Goal: Task Accomplishment & Management: Manage account settings

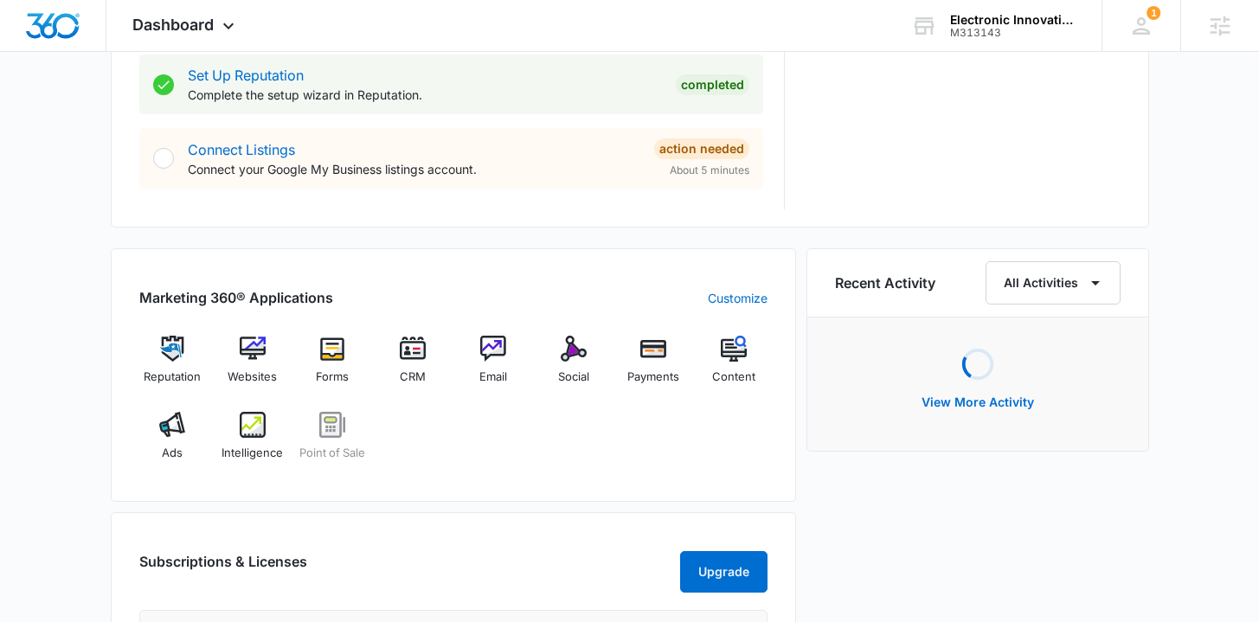
scroll to position [888, 0]
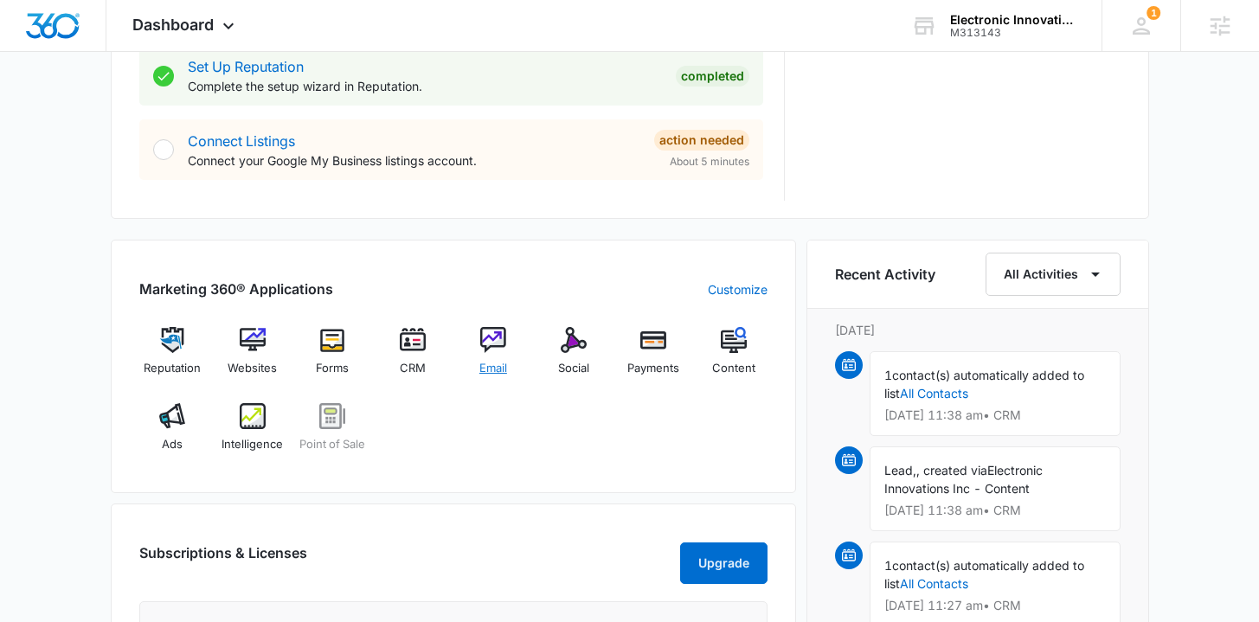
click at [503, 361] on span "Email" at bounding box center [493, 368] width 28 height 17
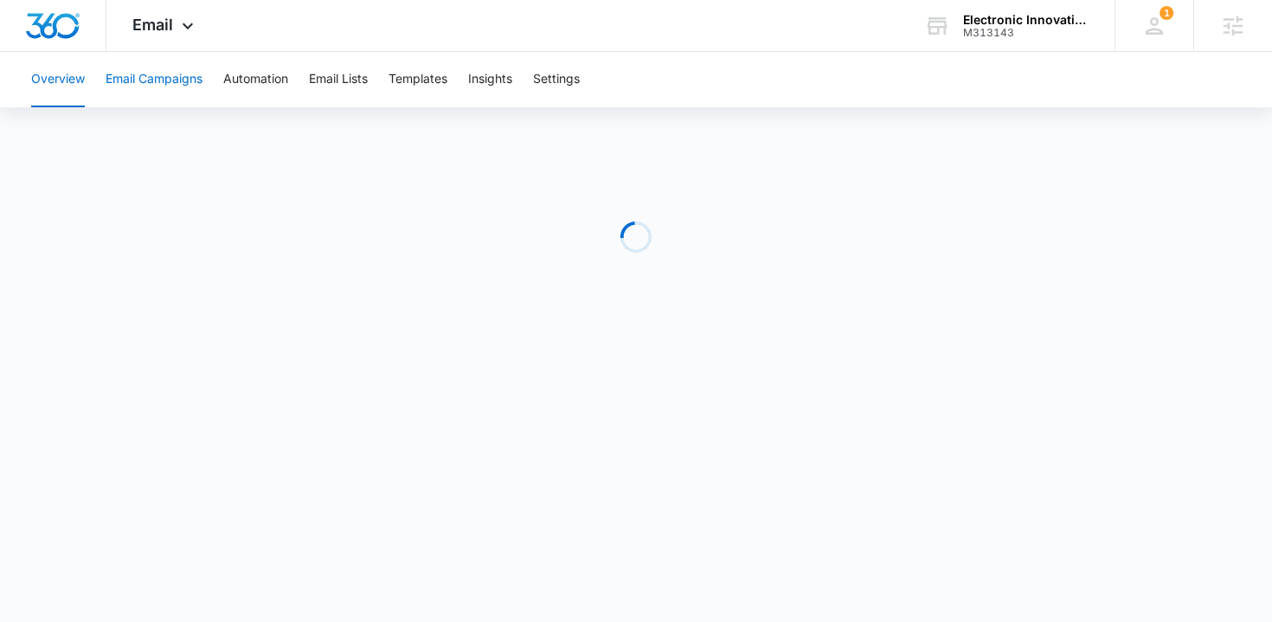
click at [168, 83] on button "Email Campaigns" at bounding box center [154, 79] width 97 height 55
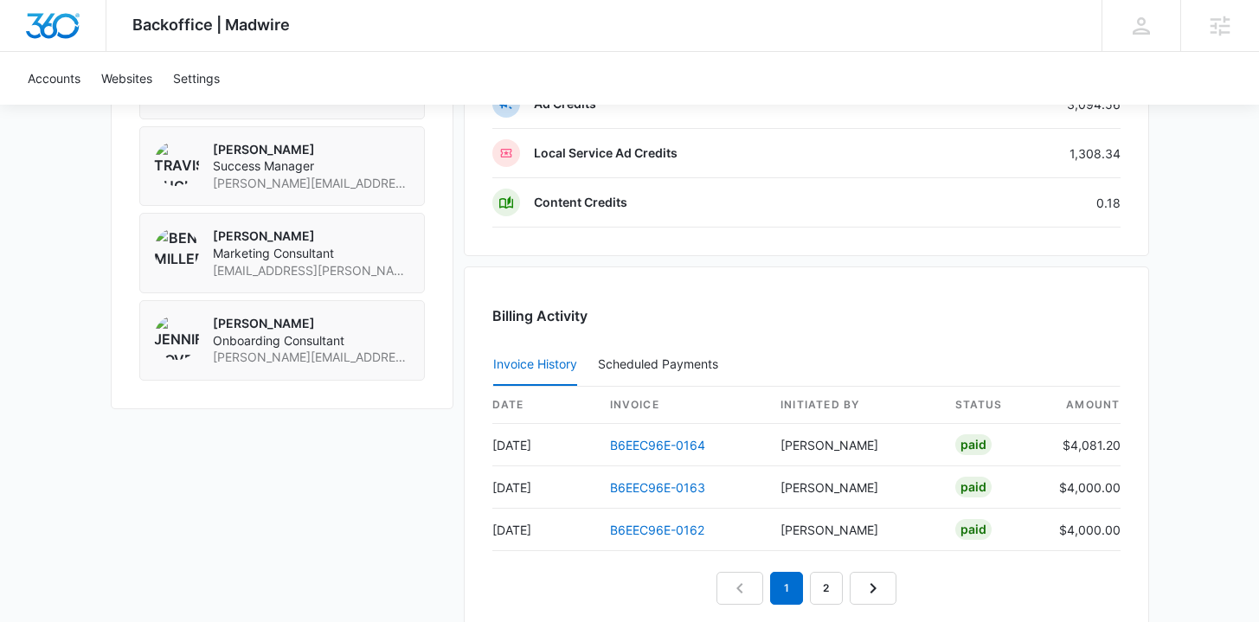
scroll to position [1433, 0]
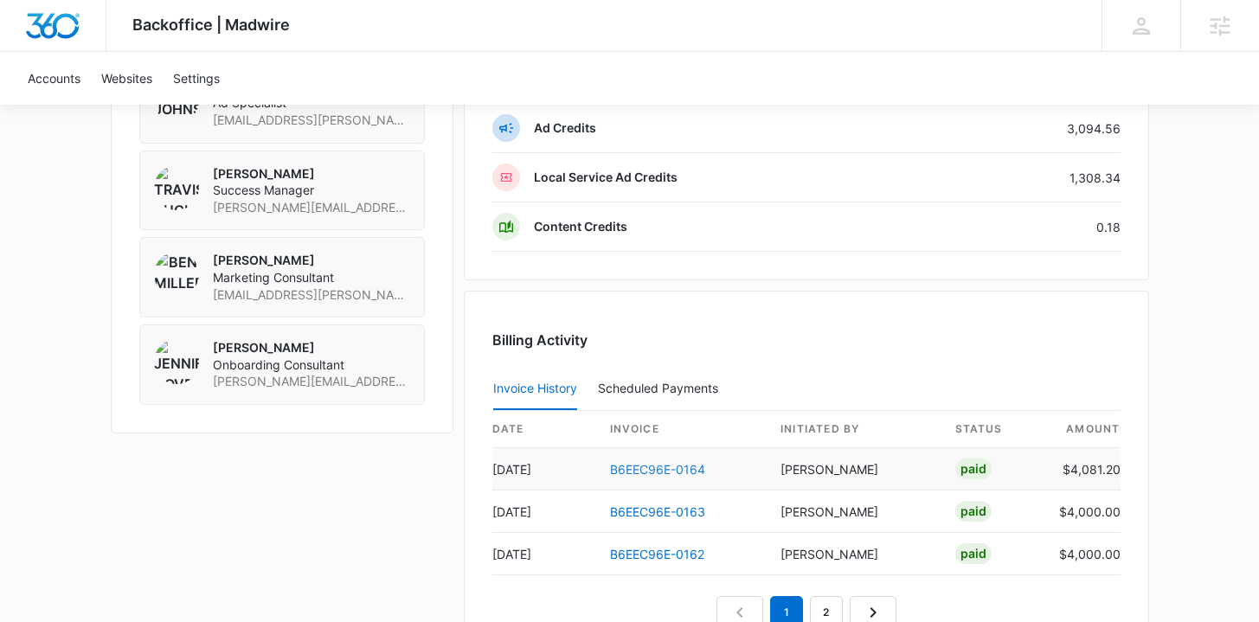
click at [656, 473] on link "B6EEC96E-0164" at bounding box center [657, 469] width 95 height 15
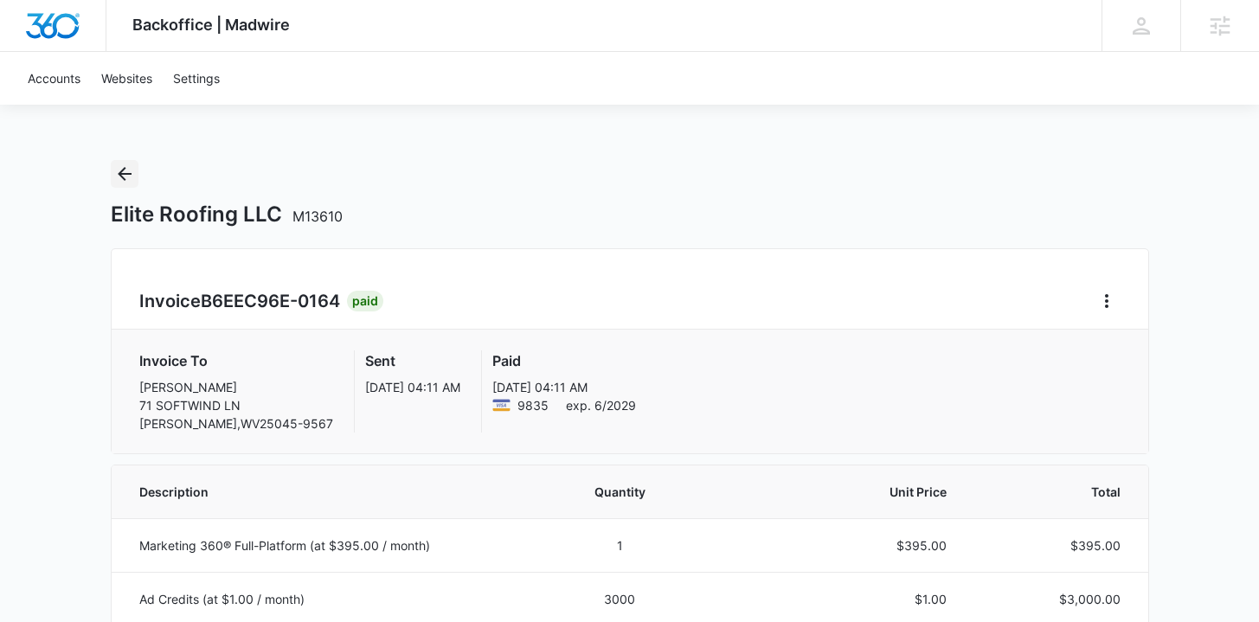
click at [119, 174] on icon "Back" at bounding box center [125, 174] width 14 height 14
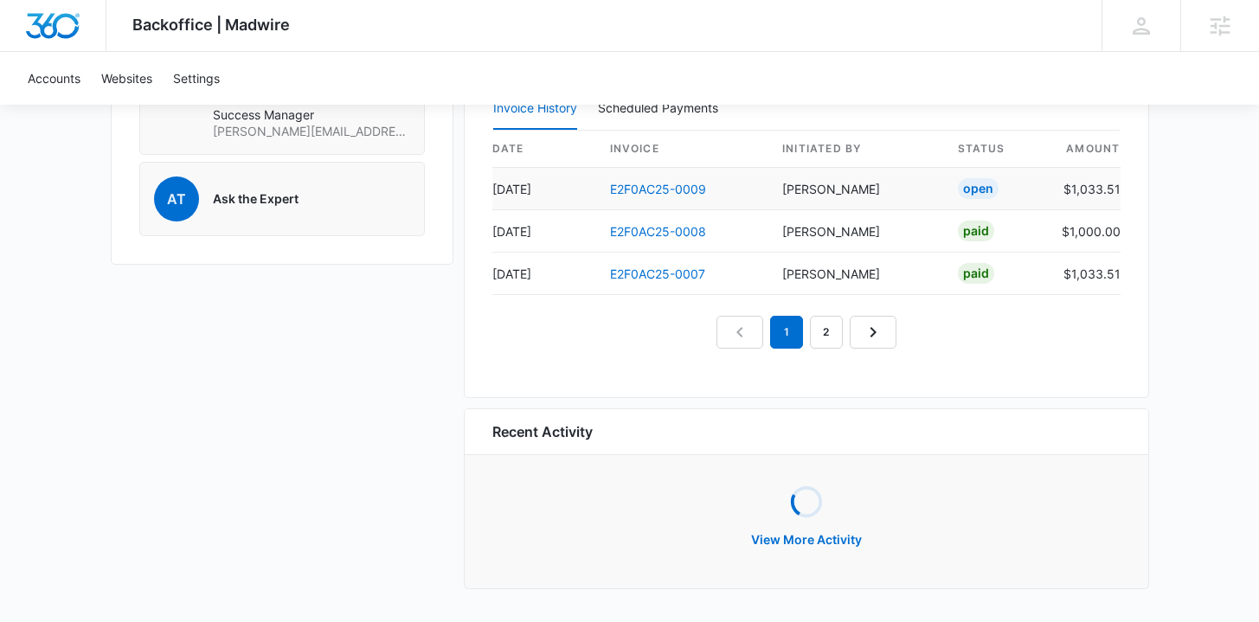
scroll to position [1663, 0]
click at [684, 189] on link "E2F0AC25-0009" at bounding box center [658, 190] width 96 height 15
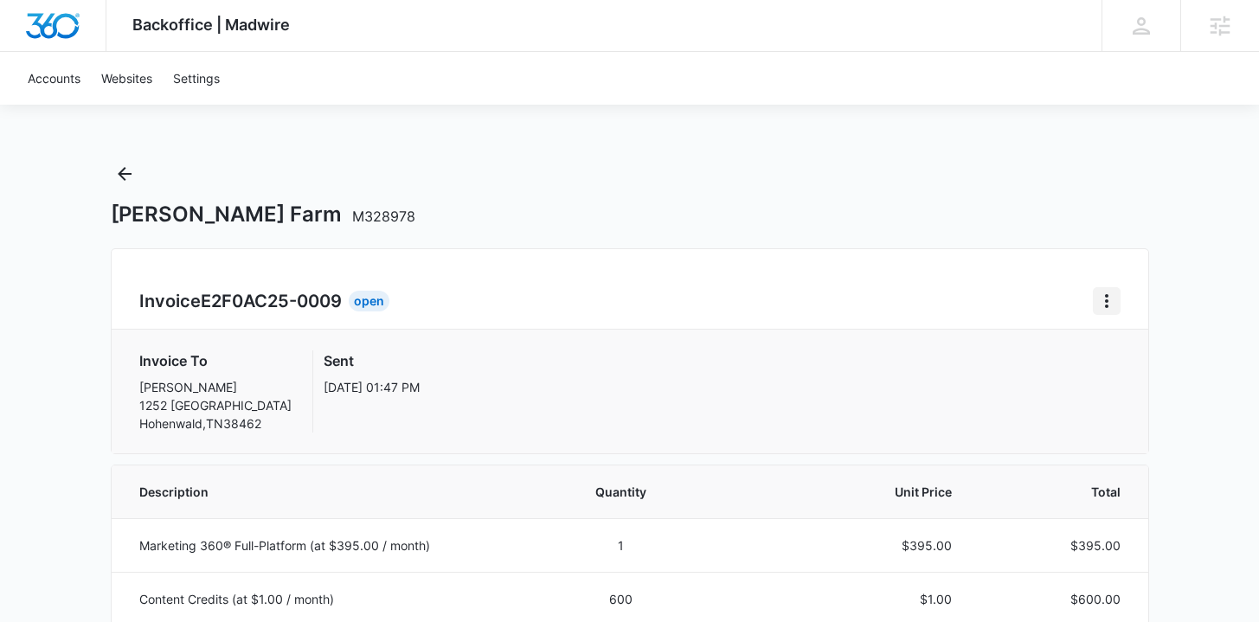
click at [1107, 300] on icon "Home" at bounding box center [1106, 301] width 21 height 21
click at [1123, 379] on div "Retry Payment" at bounding box center [1164, 375] width 100 height 12
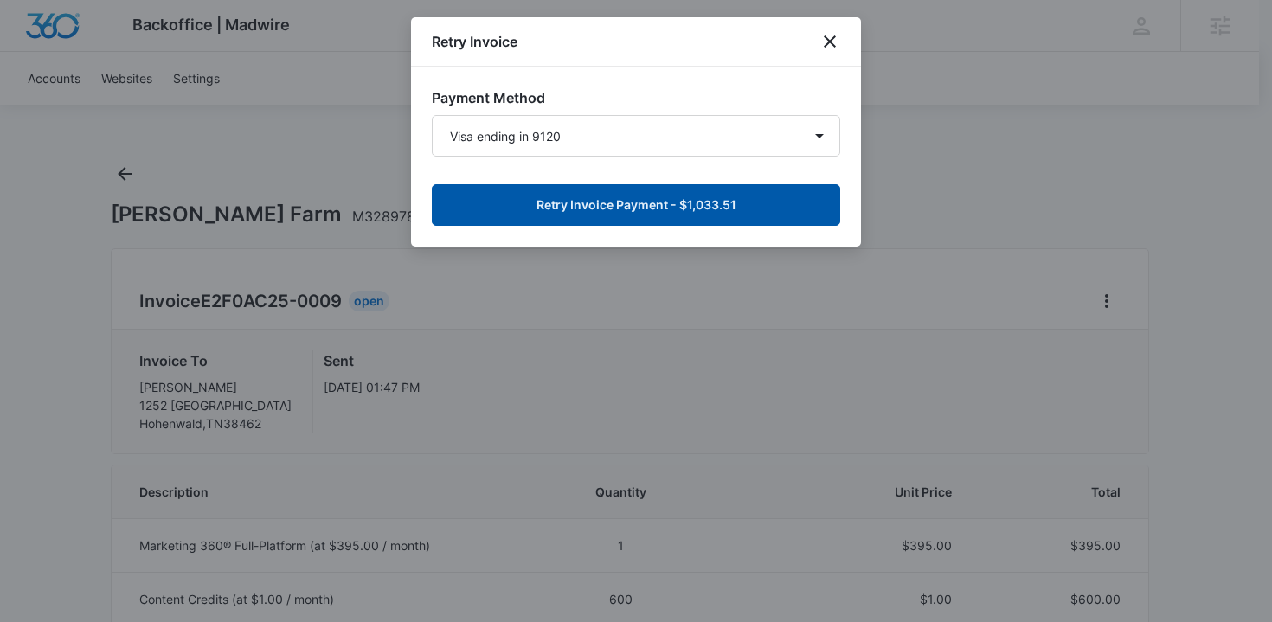
click at [657, 205] on button "Retry Invoice Payment - $1,033.51" at bounding box center [636, 205] width 408 height 42
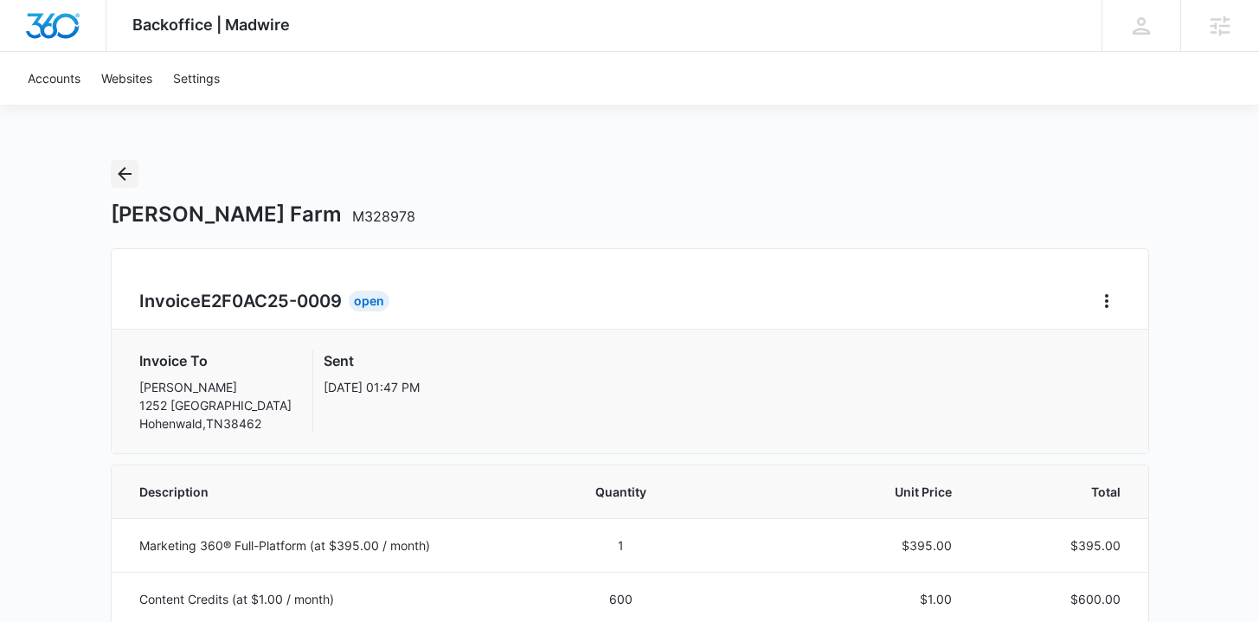
click at [116, 175] on icon "Back" at bounding box center [124, 174] width 21 height 21
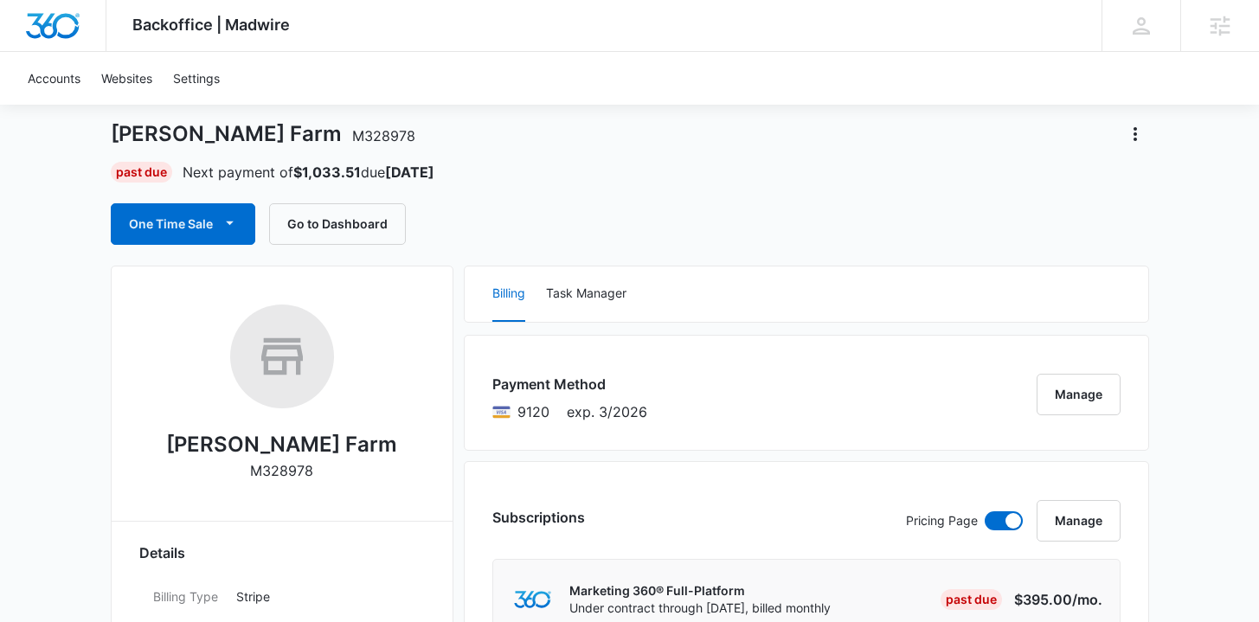
scroll to position [84, 0]
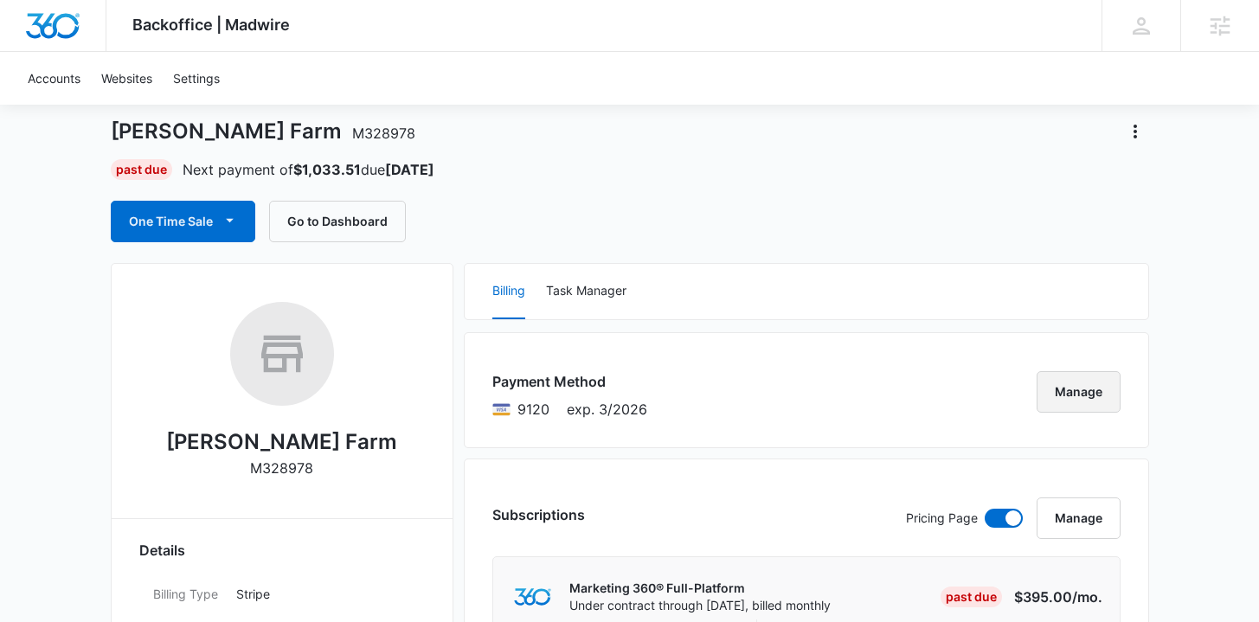
click at [1056, 399] on button "Manage" at bounding box center [1079, 392] width 84 height 42
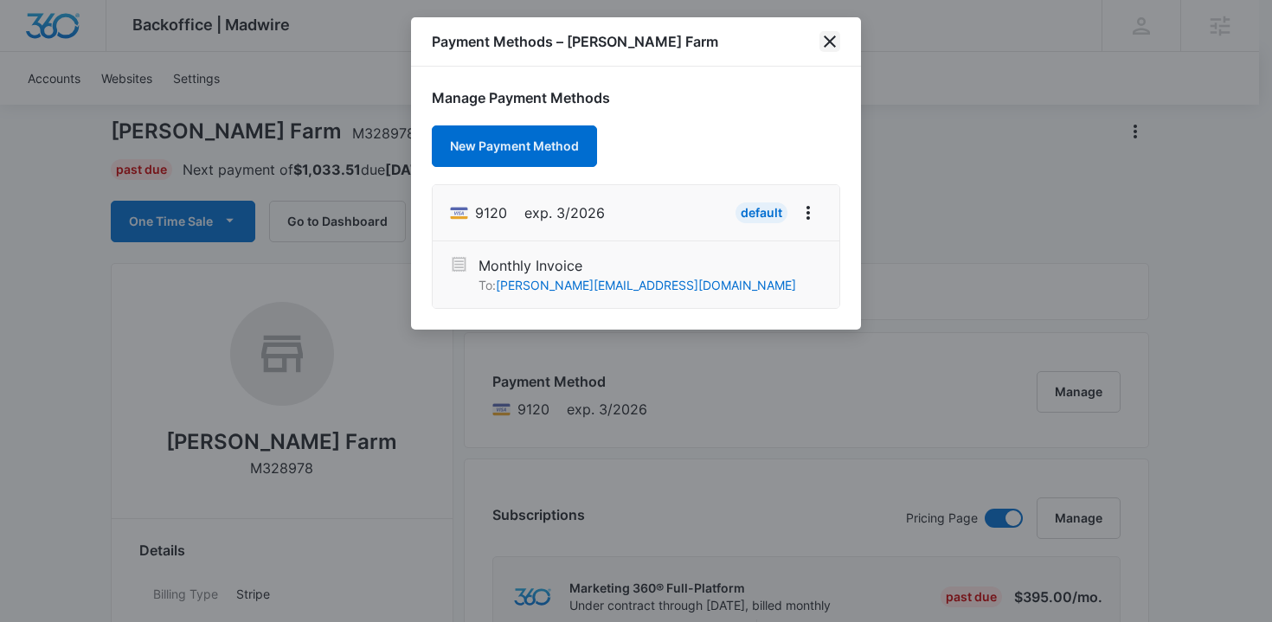
click at [825, 36] on icon "close" at bounding box center [830, 41] width 12 height 12
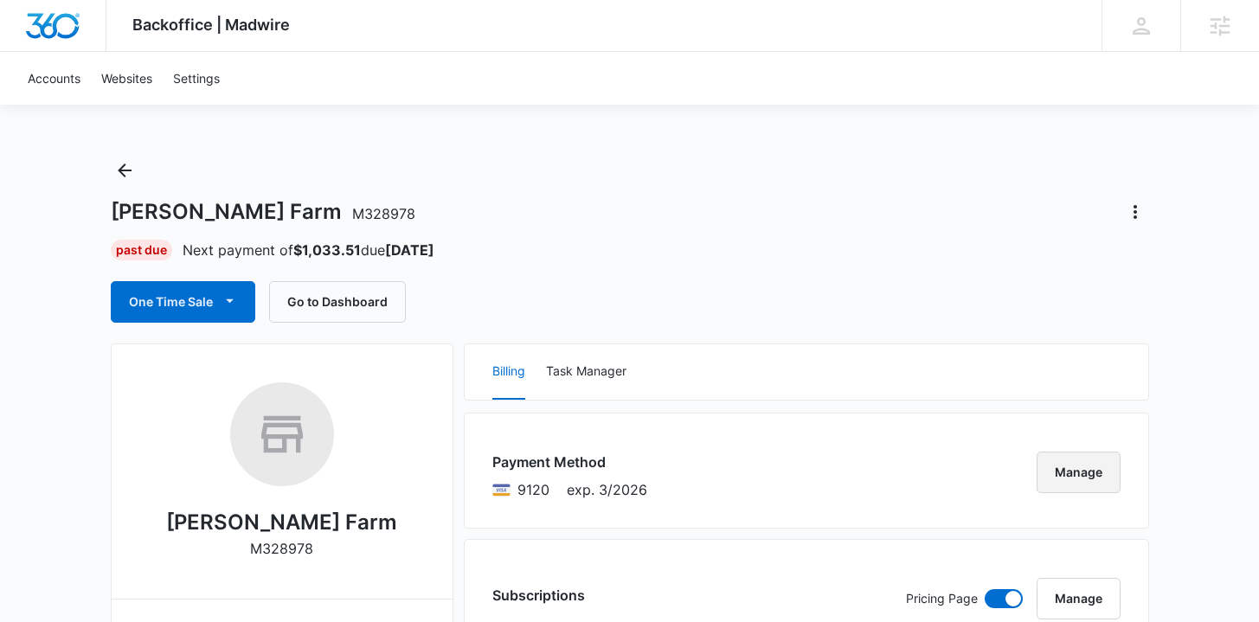
scroll to position [0, 0]
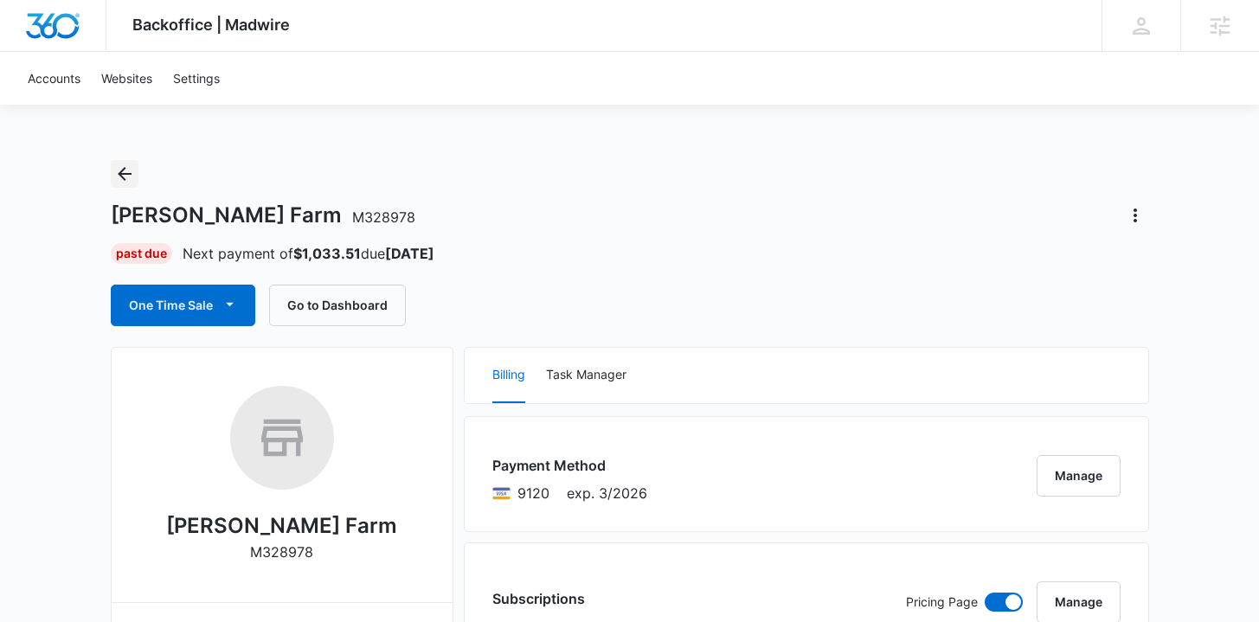
click at [125, 176] on icon "Back" at bounding box center [124, 174] width 21 height 21
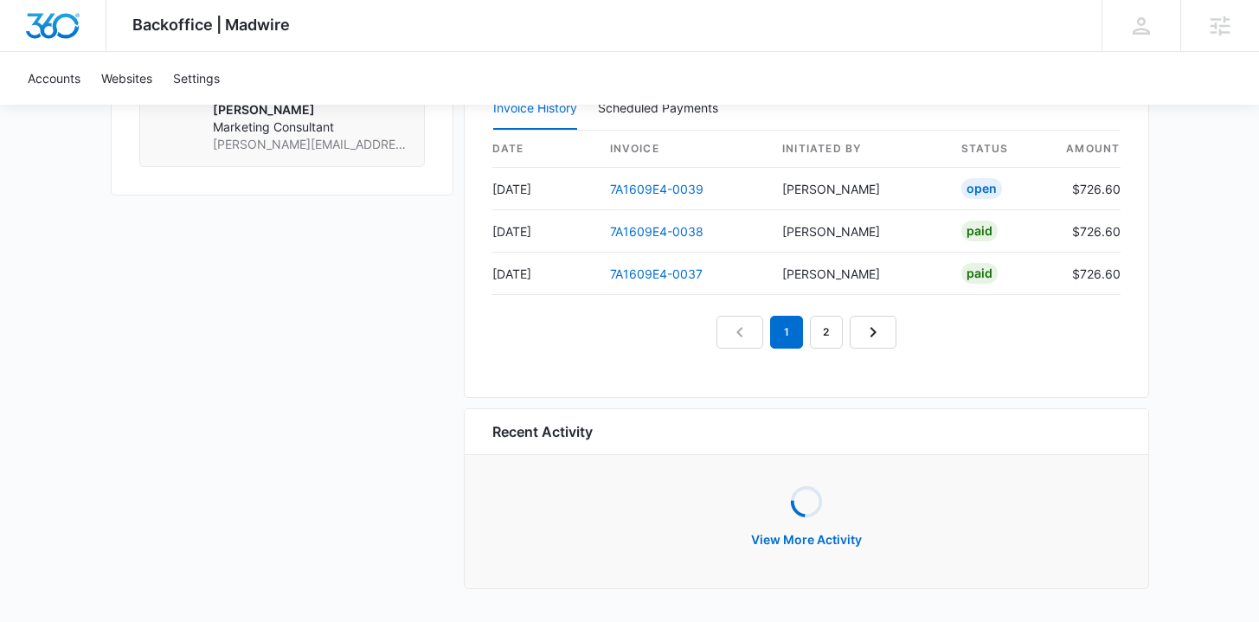
scroll to position [1663, 0]
click at [666, 193] on link "7A1609E4-0039" at bounding box center [656, 190] width 93 height 15
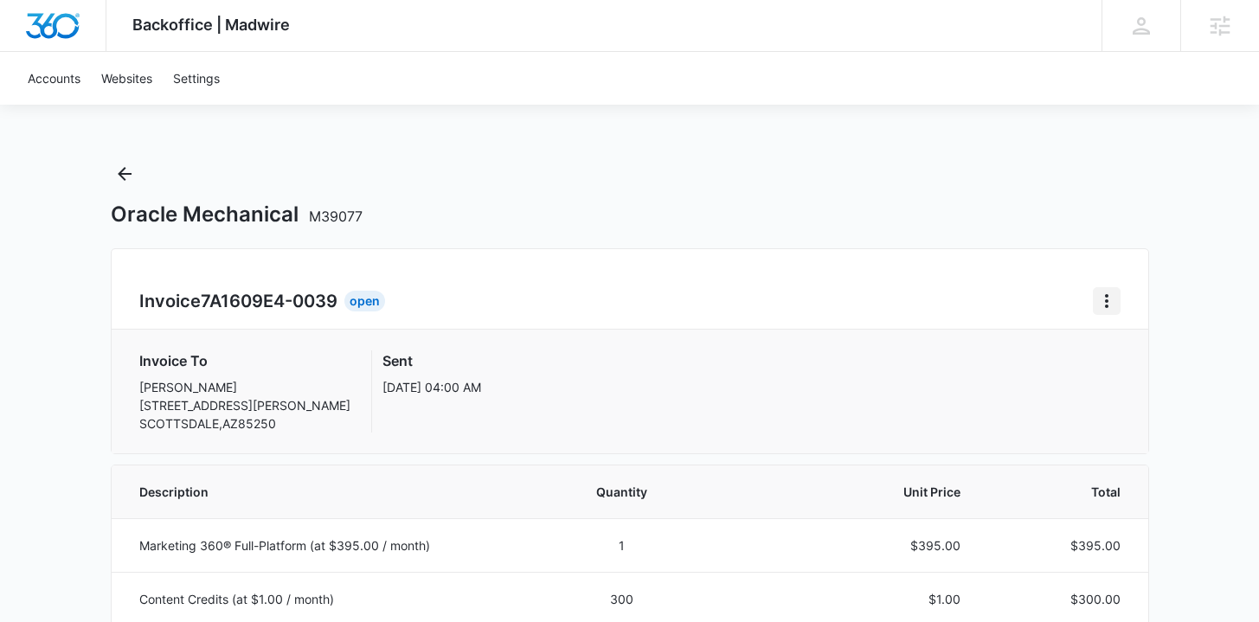
click at [1104, 299] on icon "Home" at bounding box center [1106, 301] width 21 height 21
click at [1128, 379] on div "Retry Payment" at bounding box center [1164, 375] width 100 height 12
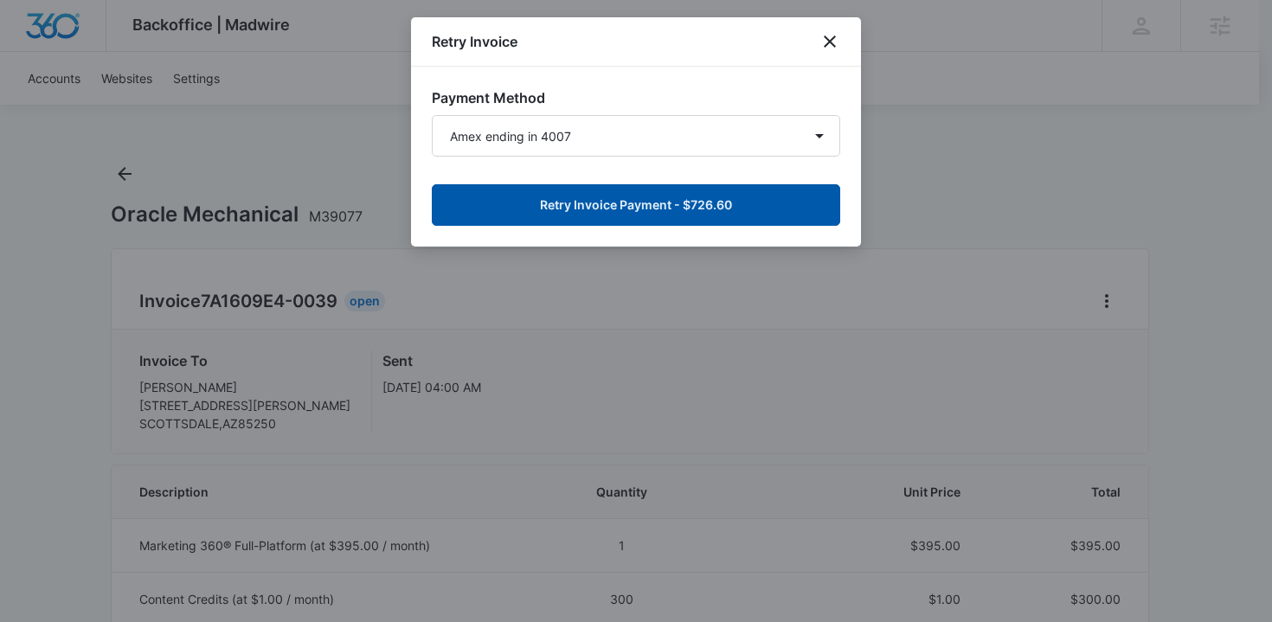
click at [684, 206] on button "Retry Invoice Payment - $726.60" at bounding box center [636, 205] width 408 height 42
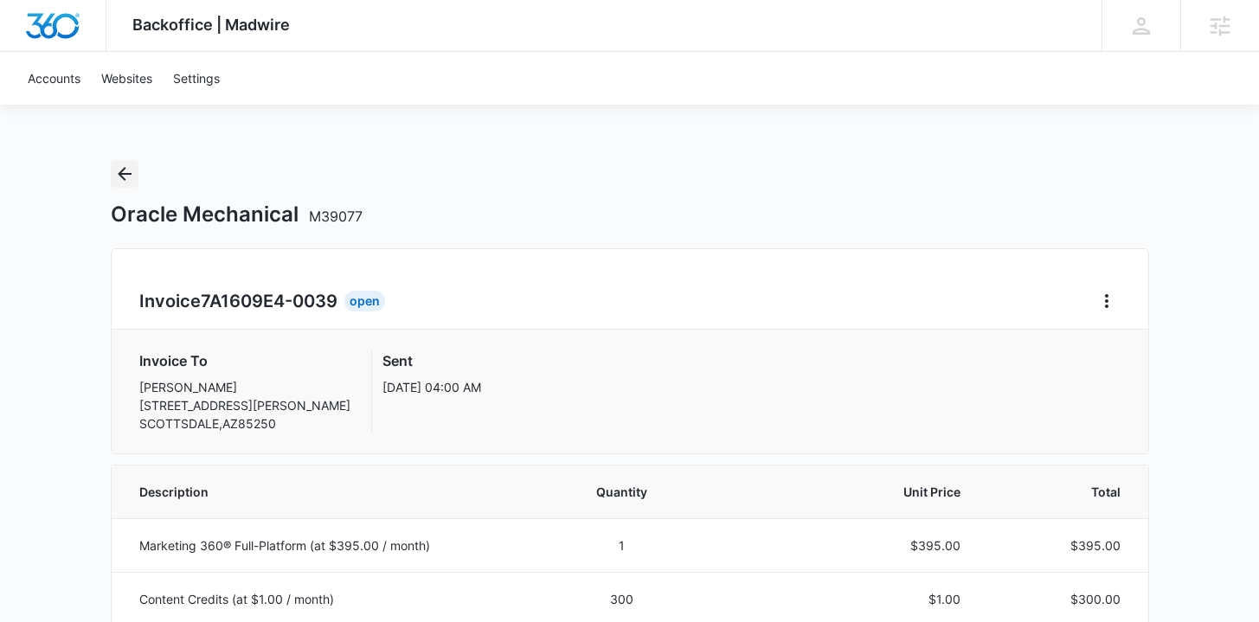
click at [131, 165] on icon "Back" at bounding box center [124, 174] width 21 height 21
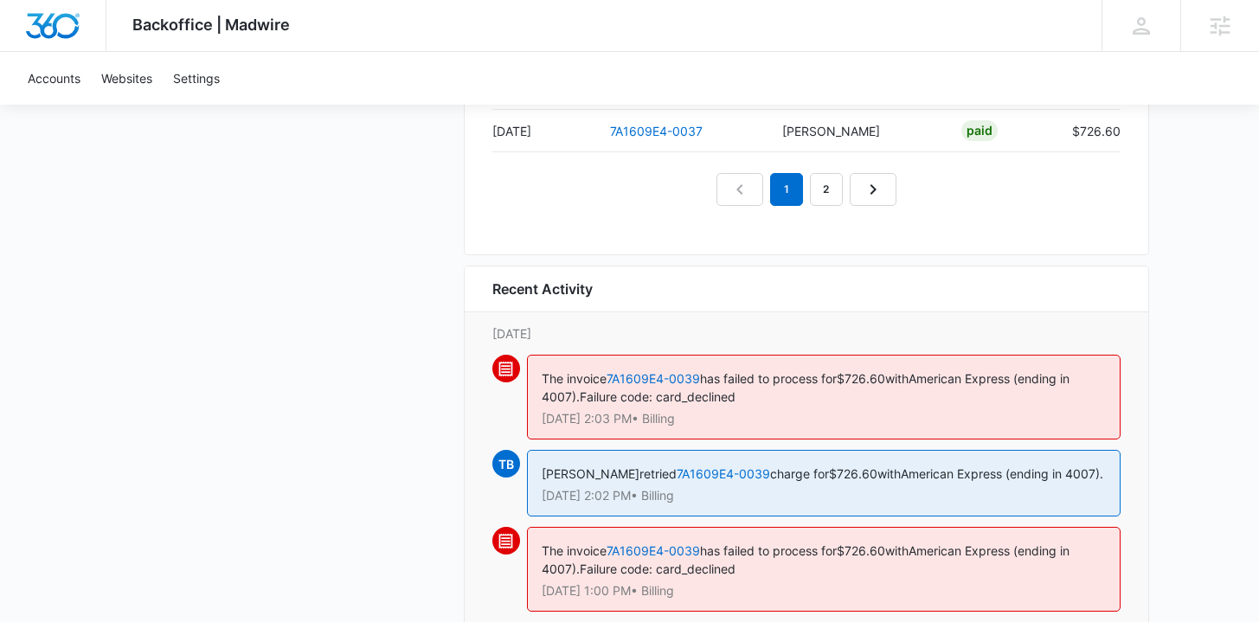
scroll to position [1552, 0]
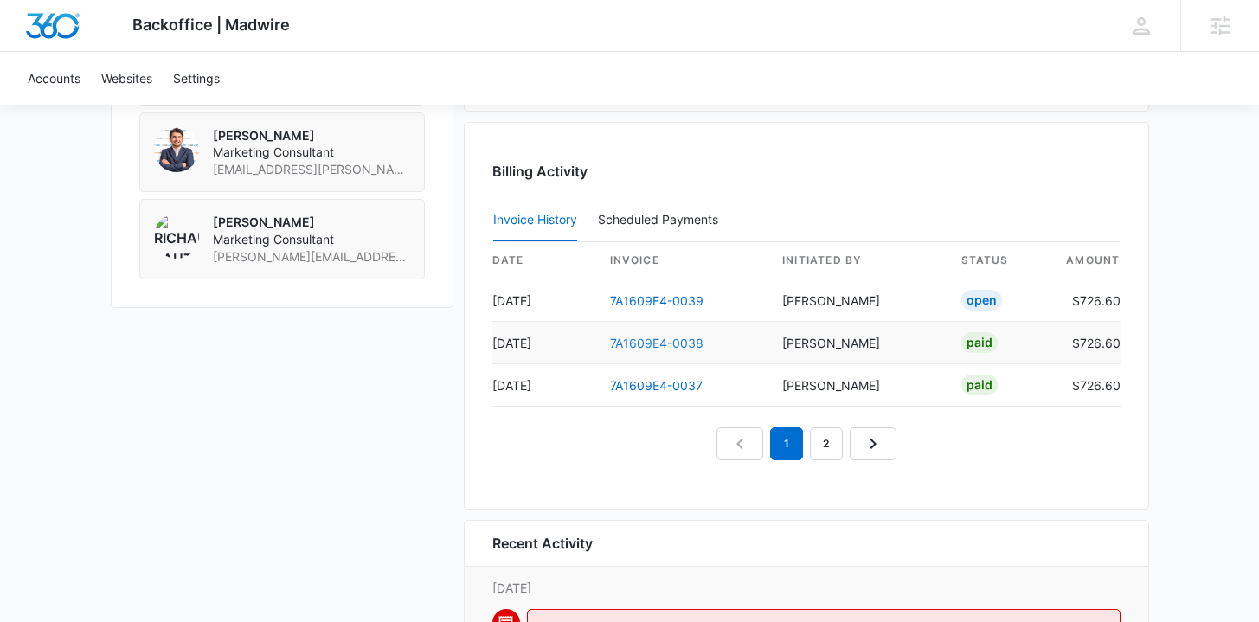
click at [638, 337] on link "7A1609E4-0038" at bounding box center [656, 343] width 93 height 15
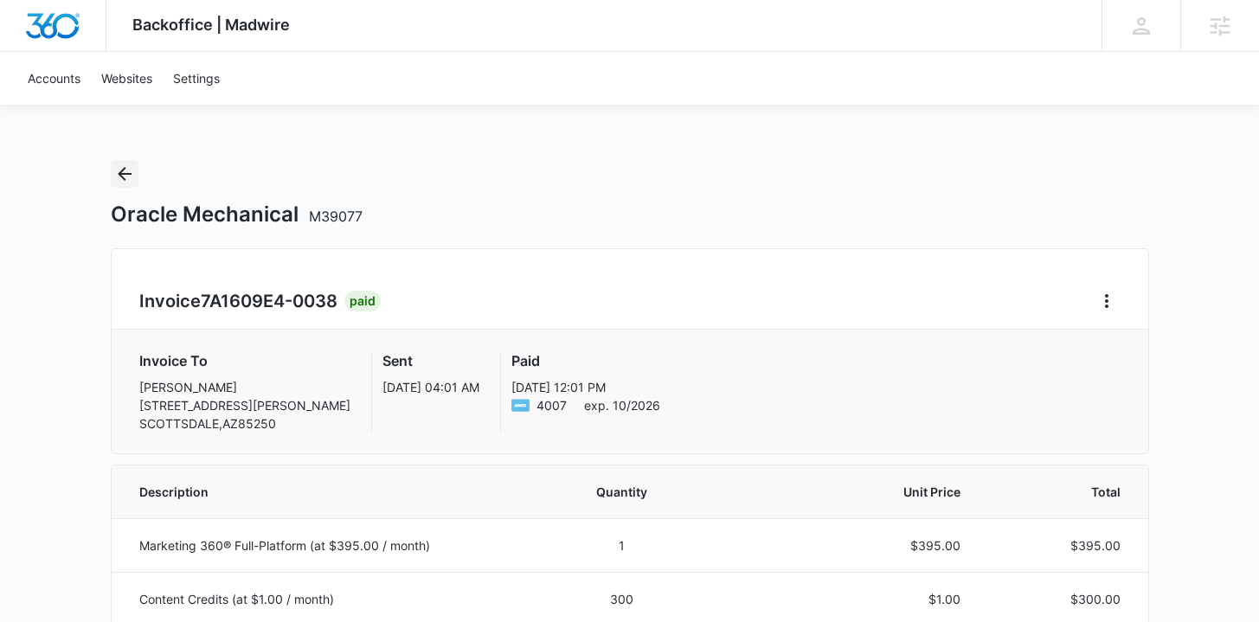
click at [114, 172] on icon "Back" at bounding box center [124, 174] width 21 height 21
